Goal: Use online tool/utility: Utilize a website feature to perform a specific function

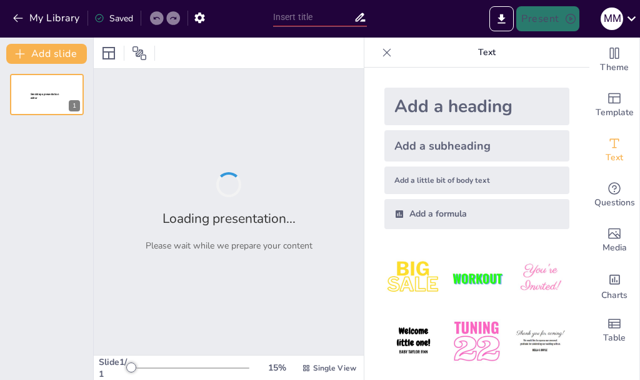
type input "Características y Funciones de los Dientes Caninos: Presentación Visual"
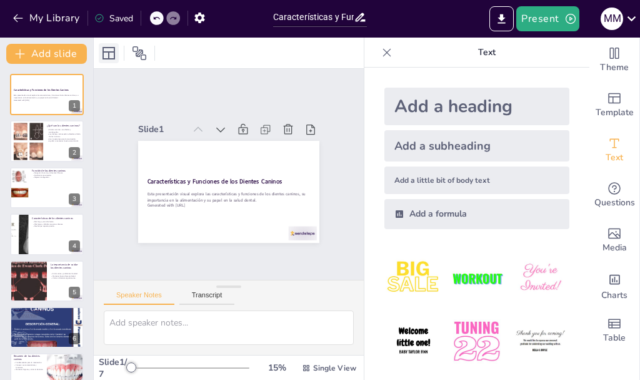
click at [114, 58] on icon at bounding box center [109, 53] width 13 height 13
click at [552, 22] on button "Present" at bounding box center [548, 18] width 63 height 25
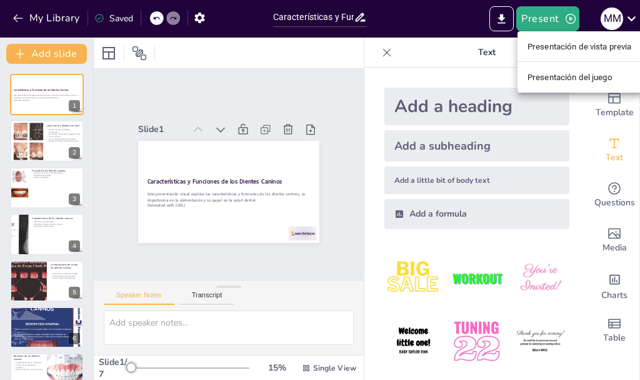
click at [565, 135] on div at bounding box center [320, 190] width 640 height 380
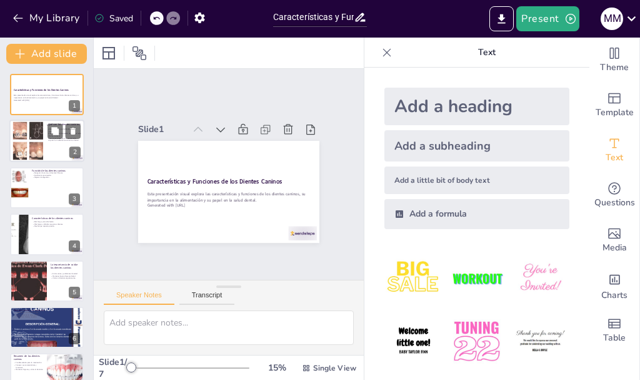
click at [51, 152] on div at bounding box center [46, 141] width 75 height 43
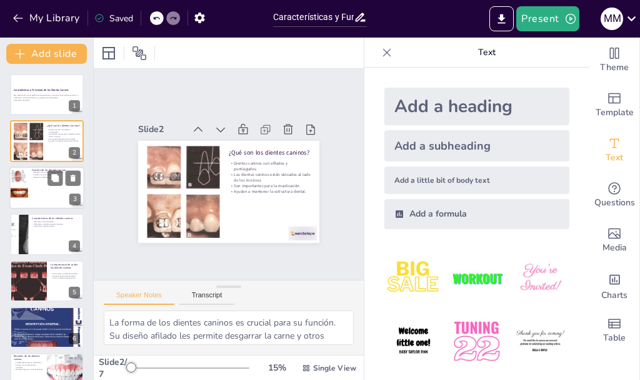
click at [51, 199] on div at bounding box center [46, 187] width 75 height 43
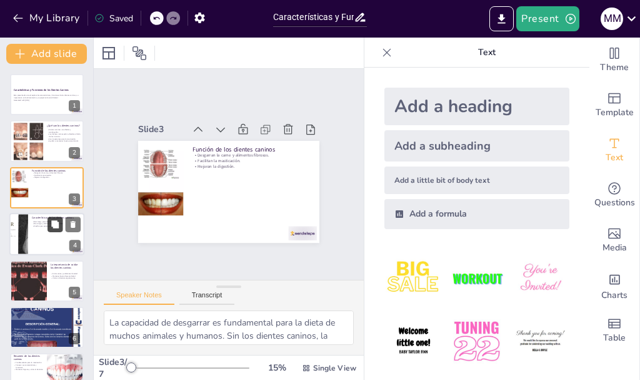
click at [51, 221] on icon at bounding box center [55, 224] width 9 height 9
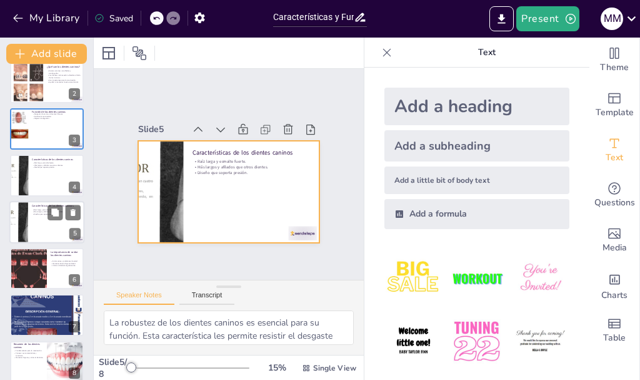
scroll to position [71, 0]
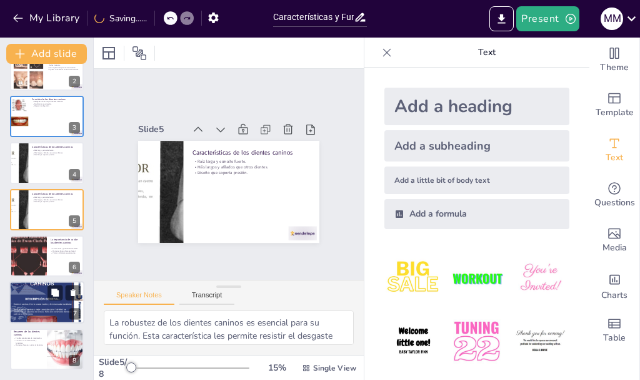
click at [45, 296] on div at bounding box center [46, 302] width 75 height 100
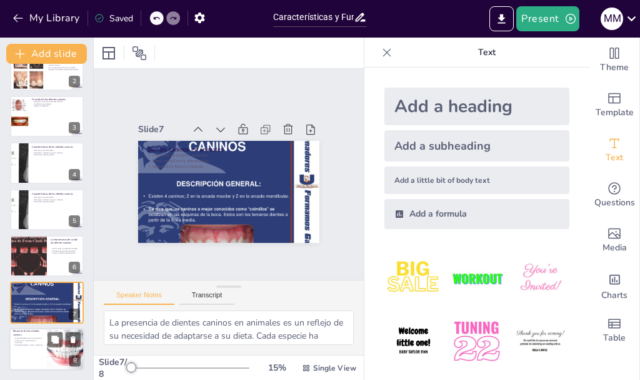
click at [44, 338] on div at bounding box center [46, 349] width 75 height 43
type textarea "La masticación es un proceso crítico para la digestión y los dientes caninos so…"
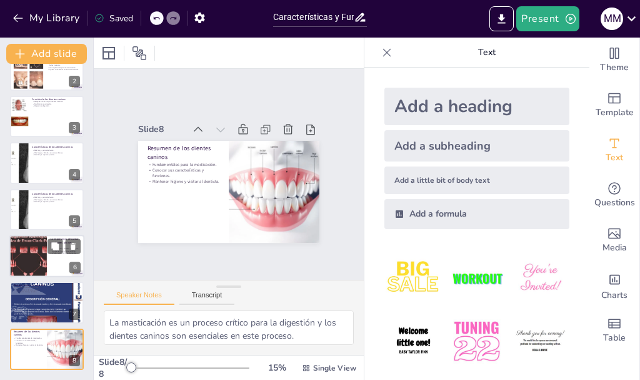
scroll to position [0, 0]
